Goal: Find specific page/section: Find specific page/section

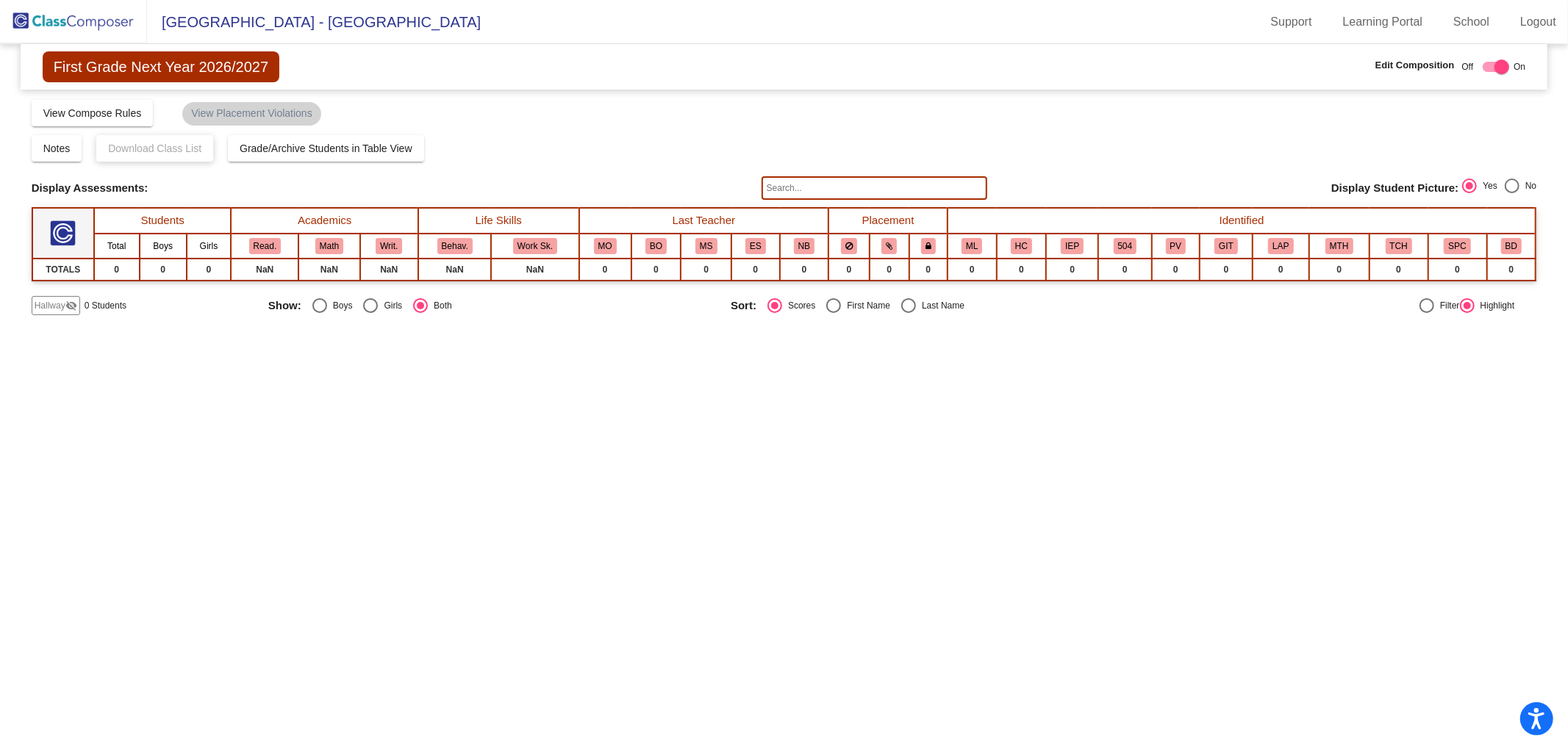
click at [94, 20] on img at bounding box center [73, 21] width 147 height 43
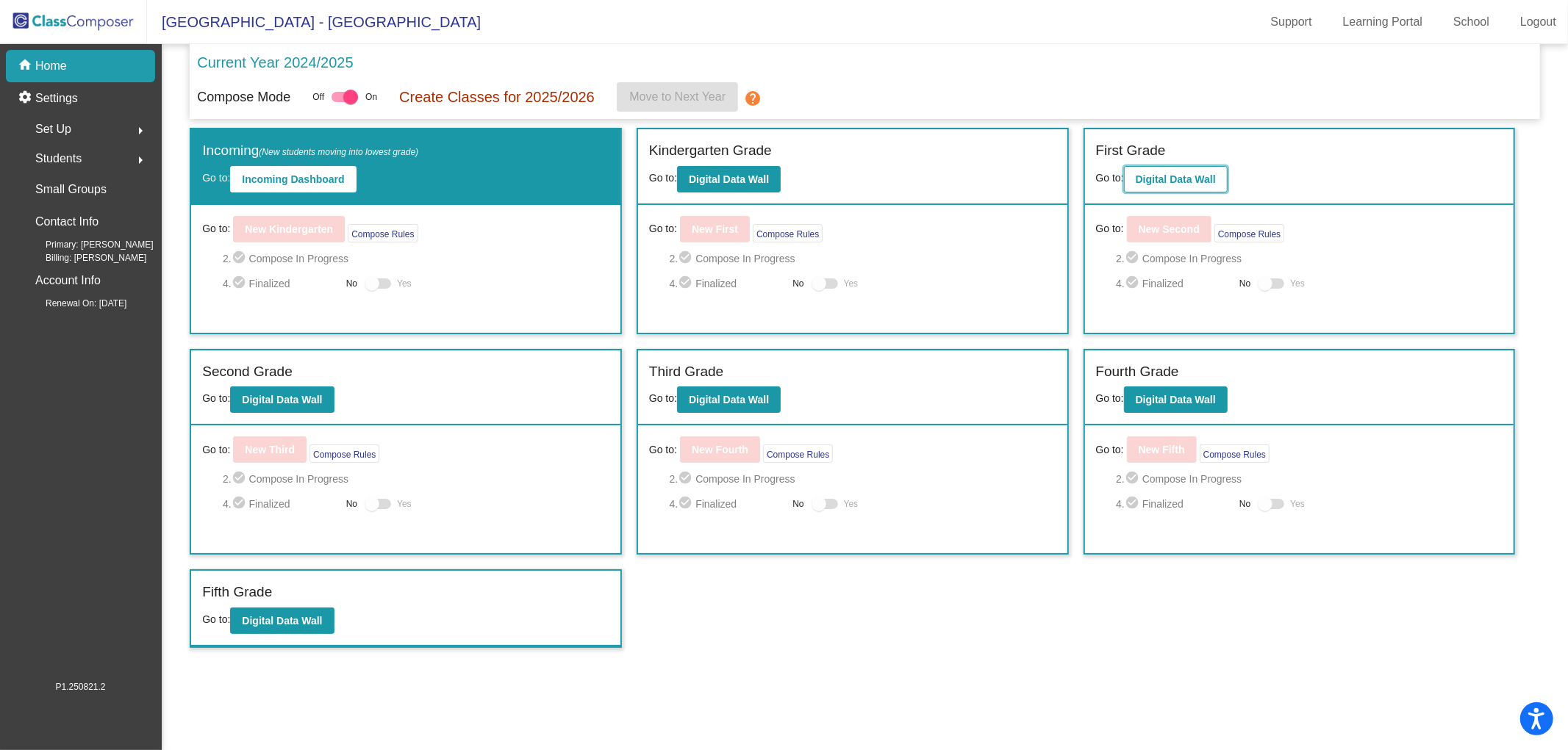
click at [1177, 174] on b "Digital Data Wall" at bounding box center [1175, 179] width 80 height 12
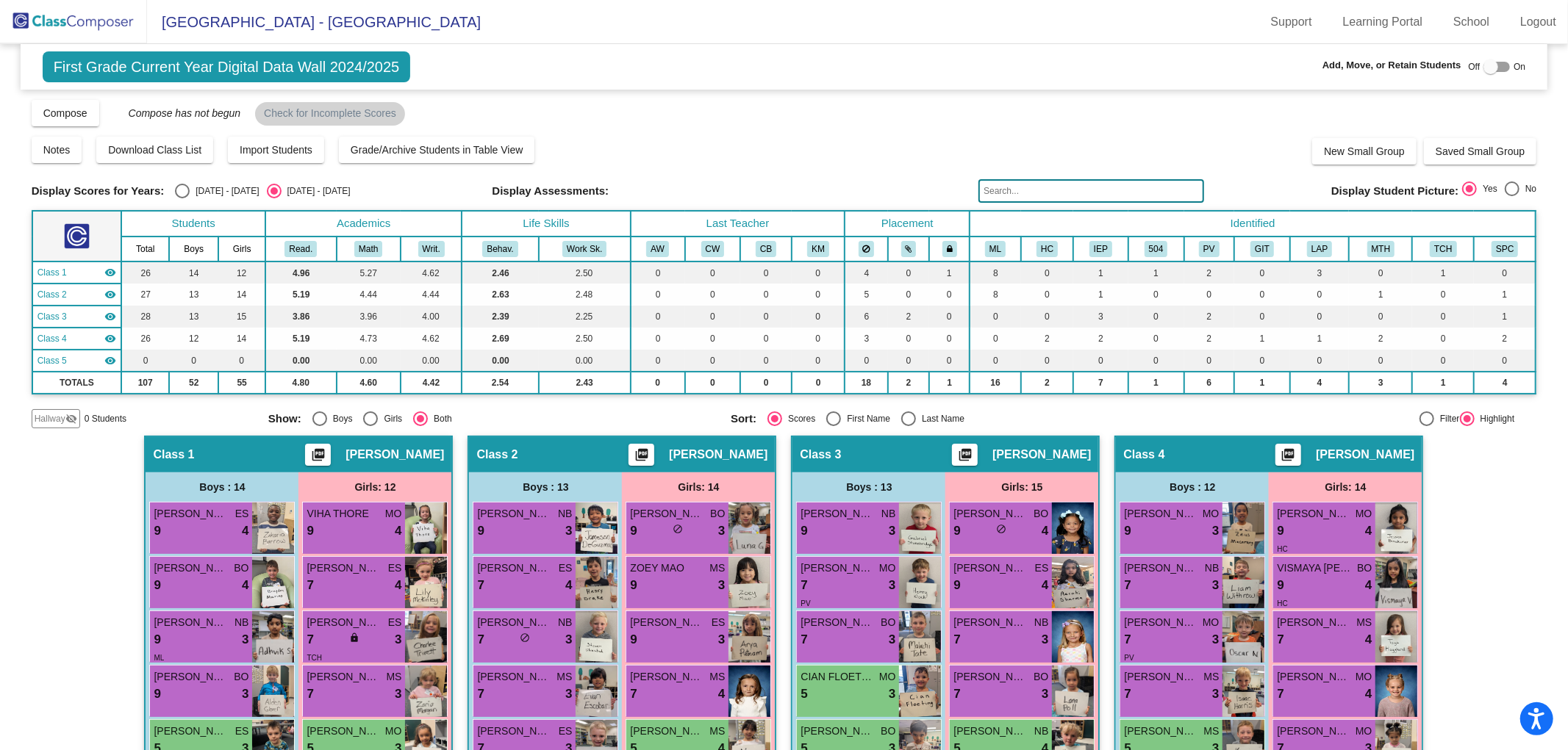
click at [63, 19] on img at bounding box center [73, 21] width 147 height 43
